Goal: Transaction & Acquisition: Purchase product/service

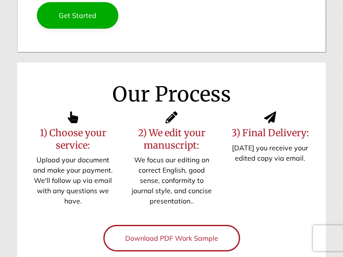
scroll to position [394, 0]
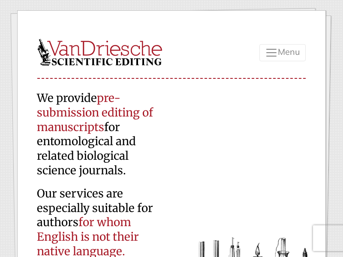
scroll to position [394, 0]
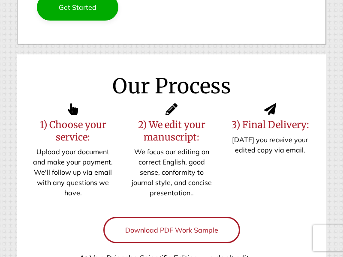
scroll to position [823, 0]
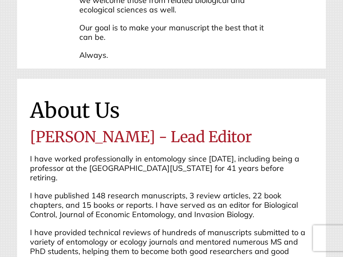
scroll to position [823, 0]
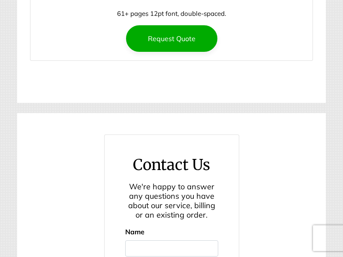
scroll to position [2168, 0]
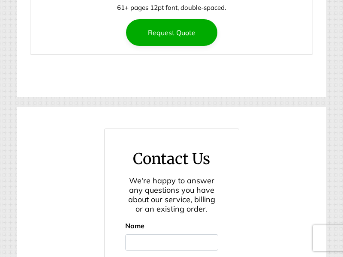
scroll to position [2168, 0]
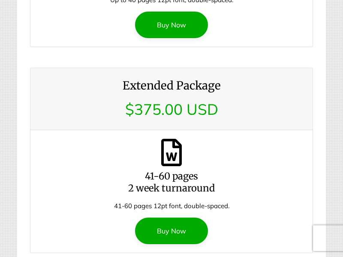
scroll to position [1457, 0]
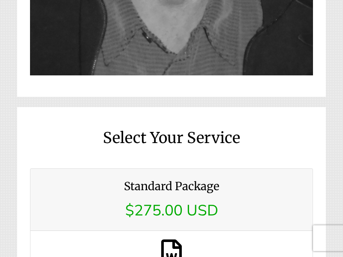
scroll to position [1457, 0]
